Goal: Task Accomplishment & Management: Use online tool/utility

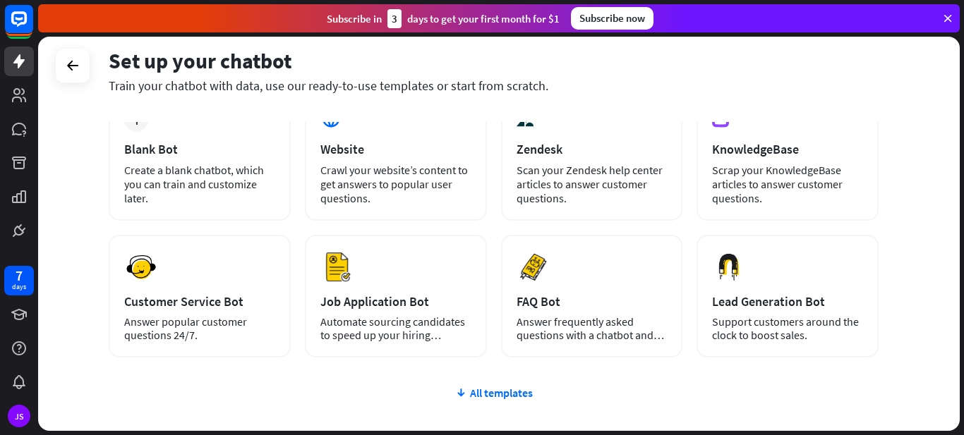
scroll to position [189, 0]
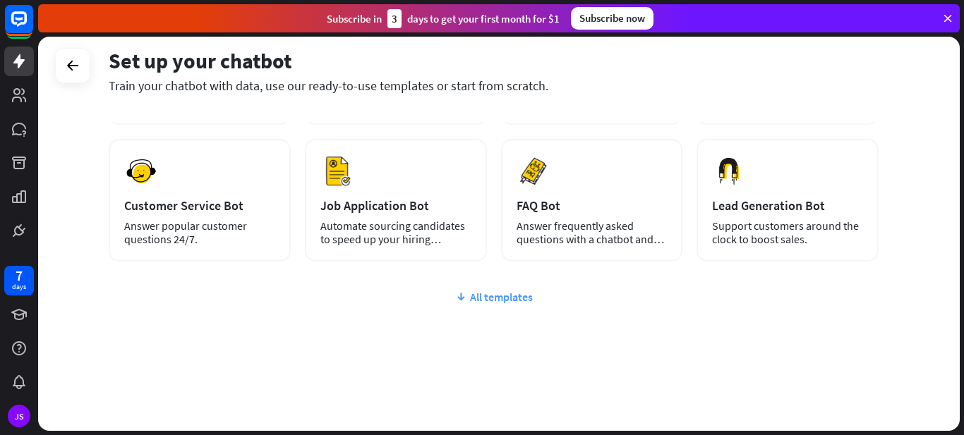
click at [497, 296] on div "All templates" at bounding box center [494, 297] width 770 height 14
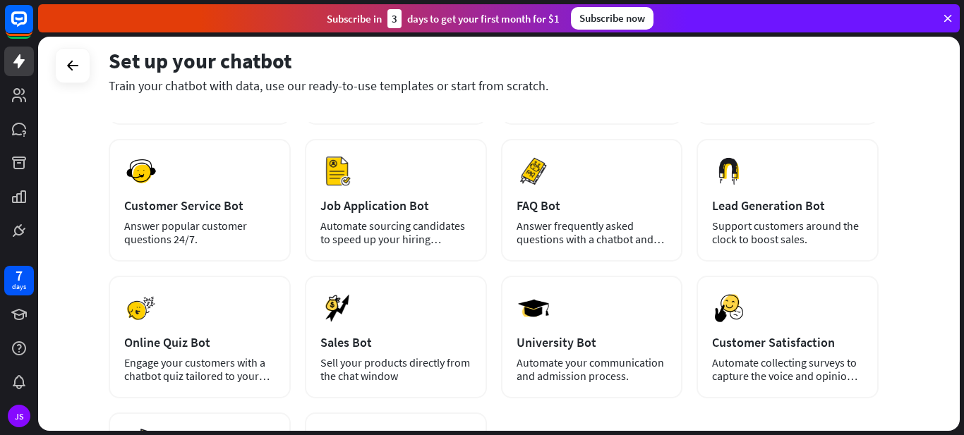
drag, startPoint x: 941, startPoint y: 296, endPoint x: 946, endPoint y: 258, distance: 38.4
click at [946, 258] on div "Set up your chatbot Train your chatbot with data, use our ready-to-use template…" at bounding box center [499, 234] width 922 height 394
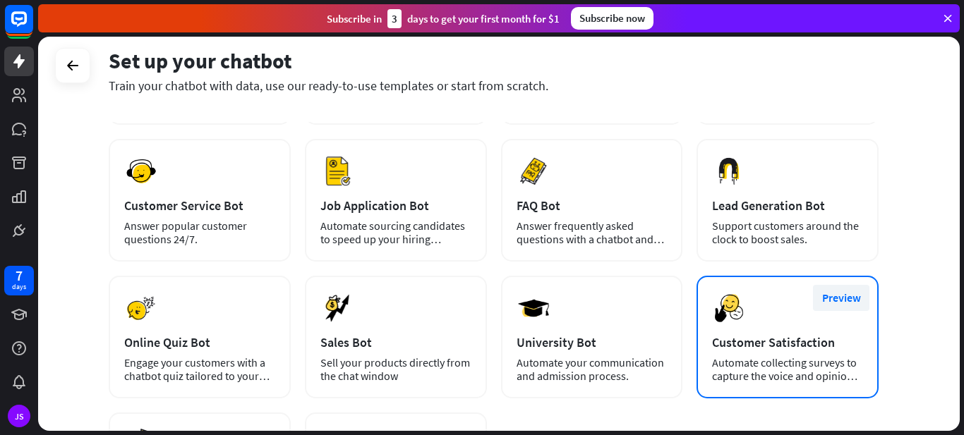
click at [867, 298] on button "Preview" at bounding box center [841, 298] width 56 height 26
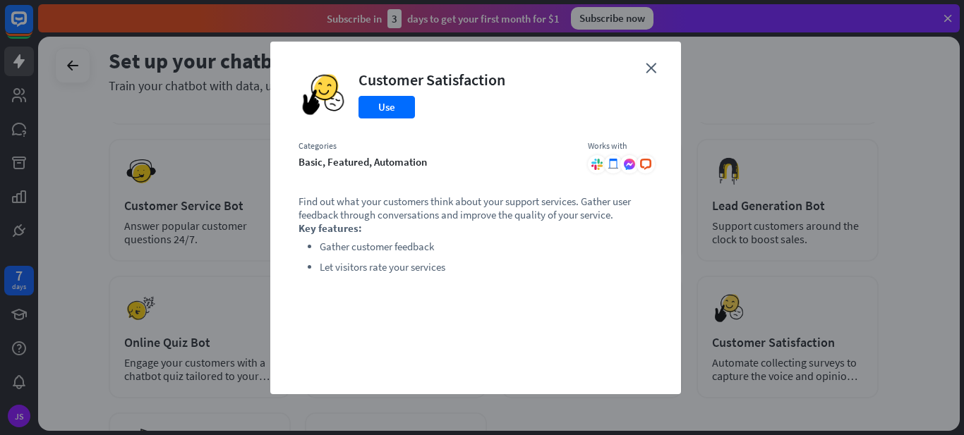
click at [645, 61] on div "close Customer Satisfaction Use Categories basic, featured, automation Works wi…" at bounding box center [475, 218] width 411 height 353
click at [648, 70] on icon "close" at bounding box center [651, 68] width 11 height 11
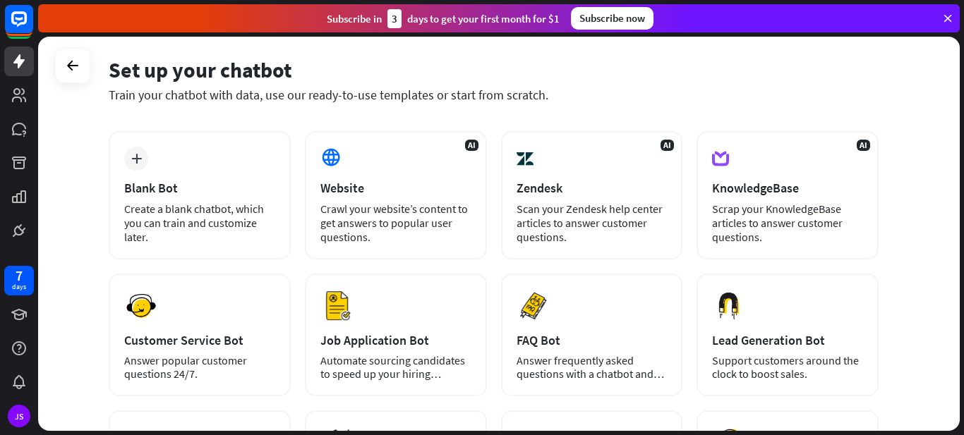
scroll to position [49, 0]
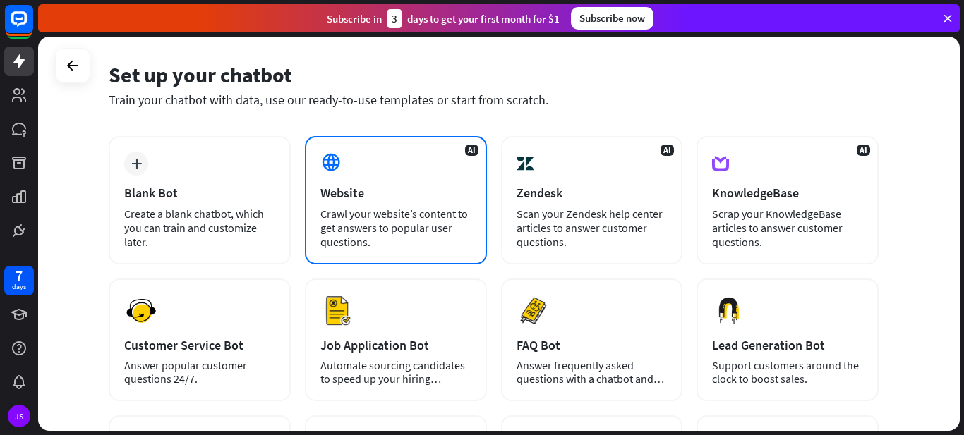
click at [338, 193] on div "Website" at bounding box center [395, 193] width 151 height 16
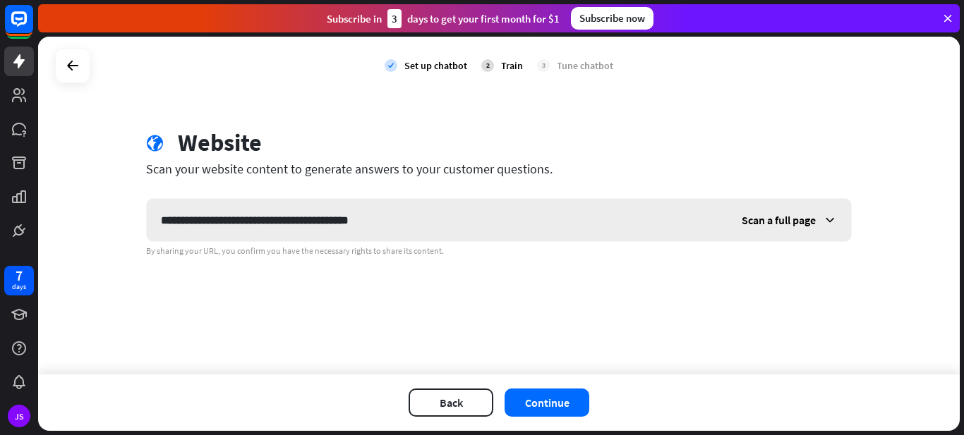
click at [831, 215] on icon at bounding box center [830, 220] width 14 height 14
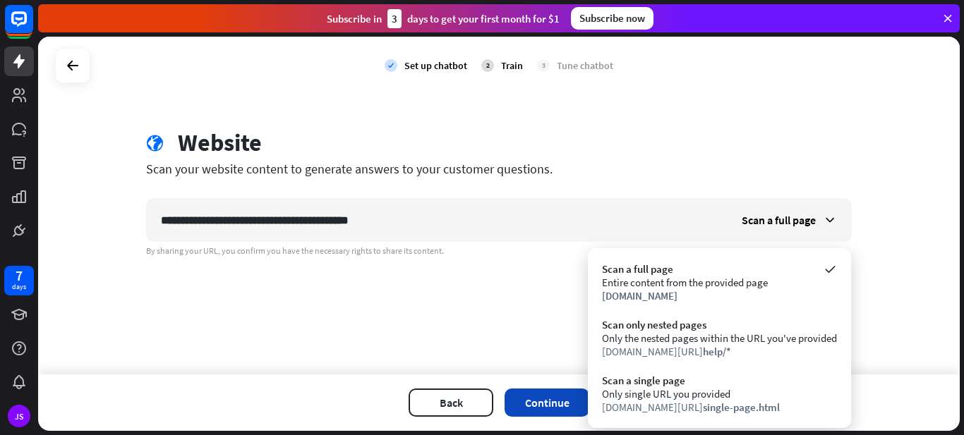
click at [524, 402] on button "Continue" at bounding box center [547, 403] width 85 height 28
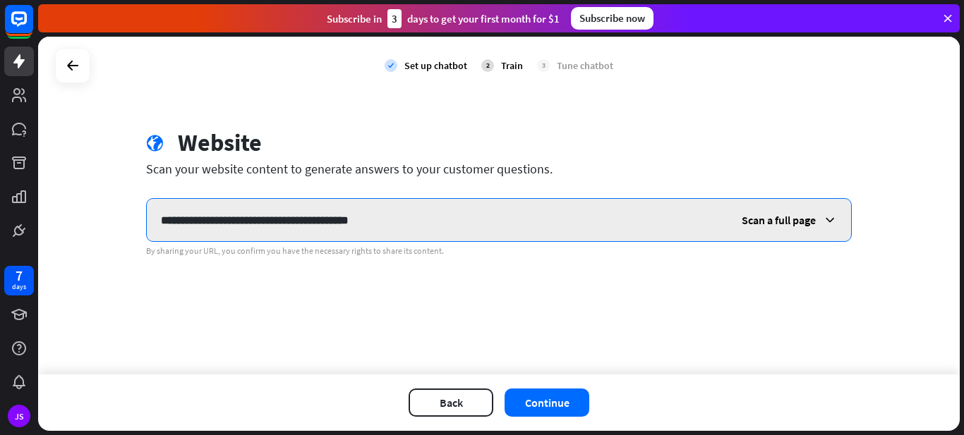
click at [445, 232] on input "**********" at bounding box center [437, 220] width 581 height 42
type input "*"
click at [285, 221] on input "**********" at bounding box center [437, 220] width 581 height 42
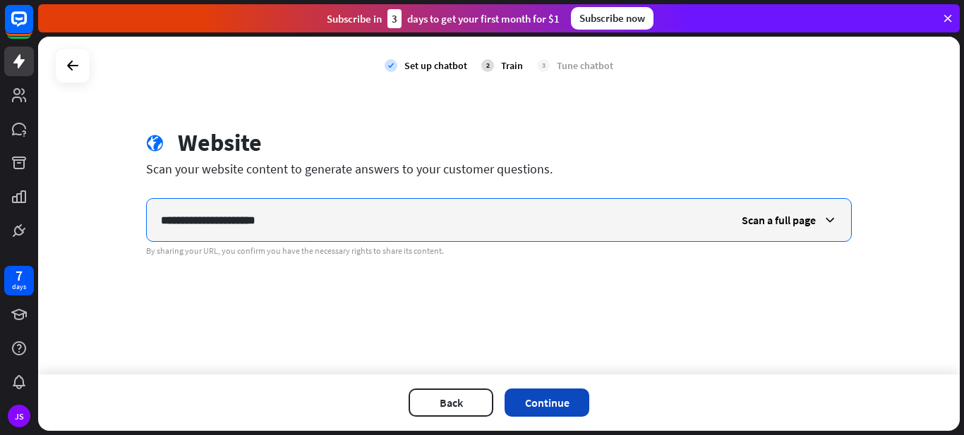
type input "**********"
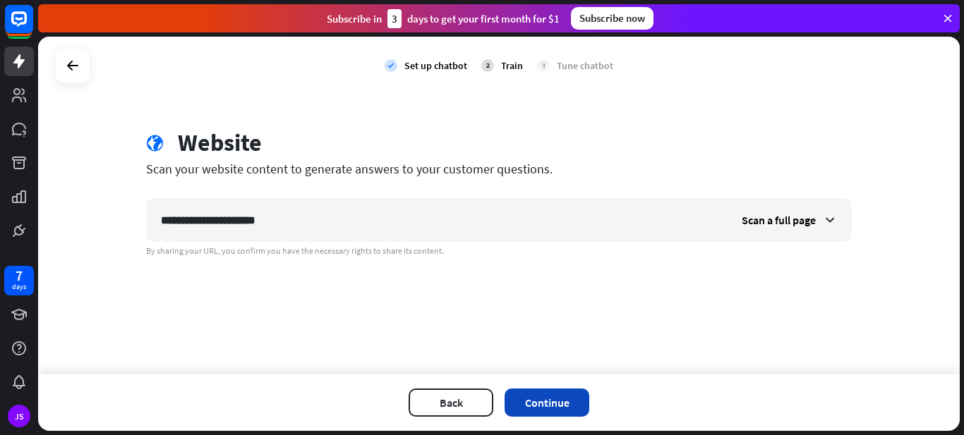
click at [531, 406] on button "Continue" at bounding box center [547, 403] width 85 height 28
